Goal: Task Accomplishment & Management: Complete application form

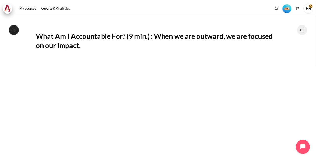
scroll to position [123, 0]
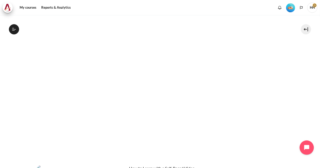
drag, startPoint x: 317, startPoint y: 110, endPoint x: 312, endPoint y: 83, distance: 27.9
click at [312, 83] on div "My courses OPO VN B2 Lesson 6: Becoming Fully Accountable Lesson 6 Videos (18 m…" at bounding box center [160, 91] width 320 height 153
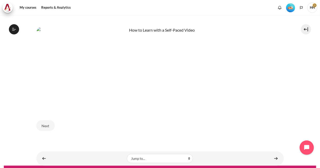
scroll to position [269, 0]
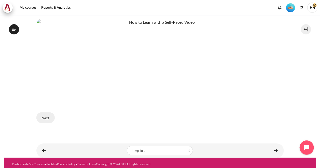
click at [45, 115] on button "Next" at bounding box center [45, 117] width 18 height 11
click at [274, 149] on link "Content" at bounding box center [276, 150] width 10 height 10
click at [274, 147] on link "Content" at bounding box center [276, 150] width 10 height 10
click at [273, 148] on link "Content" at bounding box center [276, 150] width 10 height 10
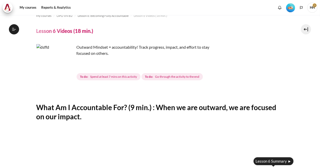
scroll to position [0, 0]
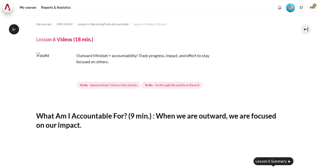
click at [164, 85] on span "Go through the activity to the end" at bounding box center [177, 85] width 44 height 5
click at [58, 40] on h4 "Lesson 6 Videos (18 min.)" at bounding box center [64, 39] width 57 height 7
click at [90, 61] on p "Outward Mindset = accountability! Track progress, impact, and effort to stay fo…" at bounding box center [125, 58] width 178 height 12
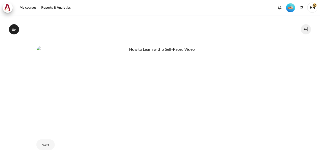
scroll to position [247, 0]
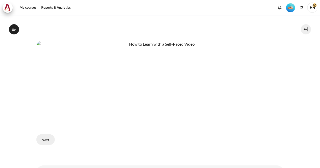
click at [45, 138] on button "Next" at bounding box center [45, 139] width 18 height 11
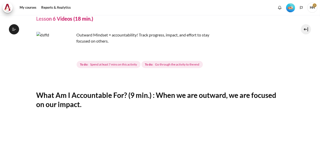
scroll to position [0, 0]
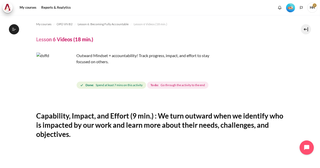
scroll to position [261, 0]
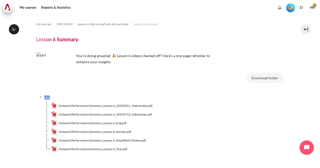
scroll to position [268, 0]
click at [84, 106] on span "Outward Performance Summary_Lesson 6_20250411_Vietnamese.pdf" at bounding box center [105, 105] width 94 height 5
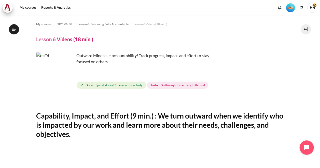
scroll to position [261, 0]
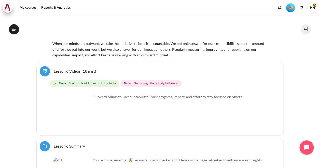
scroll to position [3316, 0]
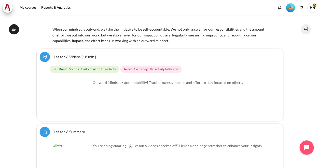
click at [300, 105] on section "My courses OPO VN B2 Outward GoBeyond - Vietnam Market Batch 2 (Jul 2025) Leave…" at bounding box center [160, 27] width 312 height 6656
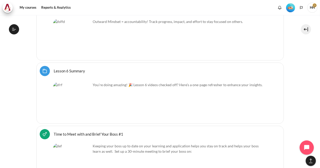
scroll to position [3367, 0]
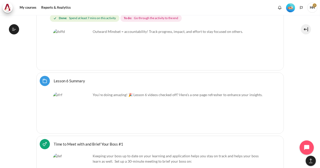
click at [66, 92] on img "Content" at bounding box center [72, 111] width 38 height 38
click at [65, 78] on link "Lesson 6 Summary Folder" at bounding box center [69, 80] width 31 height 5
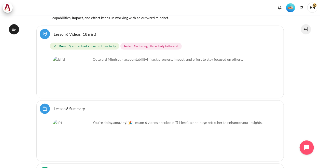
scroll to position [3302, 0]
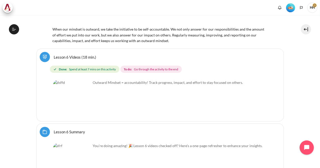
click at [69, 54] on link "Lesson 6 Videos (18 min.)" at bounding box center [75, 56] width 42 height 5
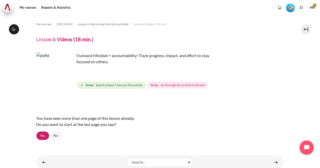
scroll to position [14, 0]
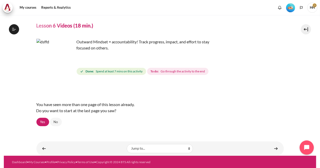
click at [177, 72] on span "Go through the activity to the end" at bounding box center [182, 71] width 44 height 5
click at [274, 149] on link "Content" at bounding box center [276, 148] width 10 height 10
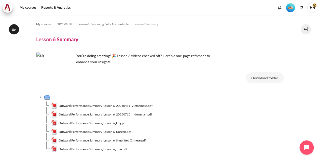
scroll to position [32, 0]
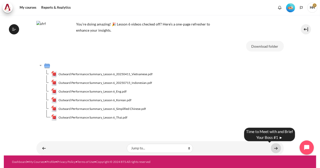
click at [274, 147] on link "Content" at bounding box center [276, 148] width 10 height 10
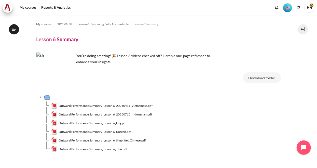
scroll to position [32, 0]
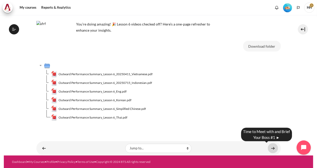
click at [271, 148] on link "Content" at bounding box center [273, 148] width 10 height 10
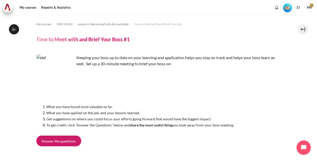
scroll to position [274, 0]
click at [59, 138] on span "Answer the questions" at bounding box center [59, 140] width 34 height 5
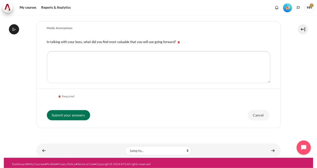
scroll to position [122, 0]
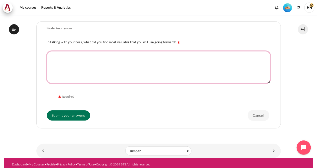
click at [81, 66] on textarea "In talking with your boss, what did you find most valuable that you will use go…" at bounding box center [158, 67] width 223 height 32
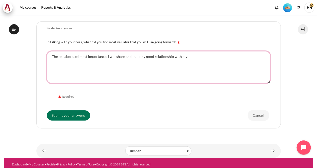
paste textarea "colleague"
type textarea "The collaborated most importance, I will share and building good relationship w…"
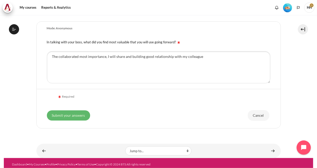
click at [72, 114] on input "Submit your answers" at bounding box center [68, 115] width 43 height 10
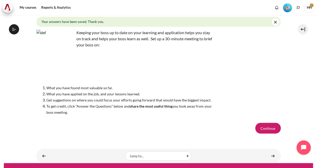
scroll to position [41, 0]
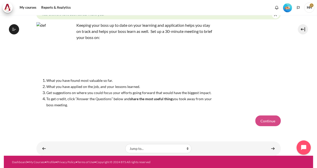
click at [266, 119] on button "Continue" at bounding box center [267, 120] width 25 height 11
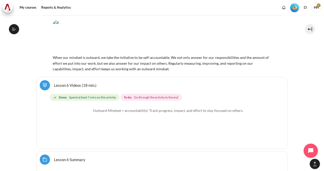
scroll to position [3253, 0]
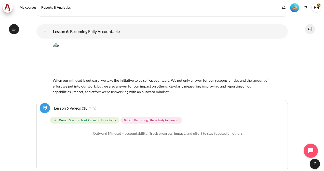
click at [152, 118] on span "Go through the activity to the end" at bounding box center [156, 120] width 44 height 5
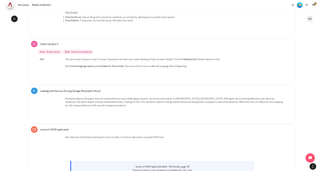
scroll to position [3602, 0]
